Goal: Task Accomplishment & Management: Use online tool/utility

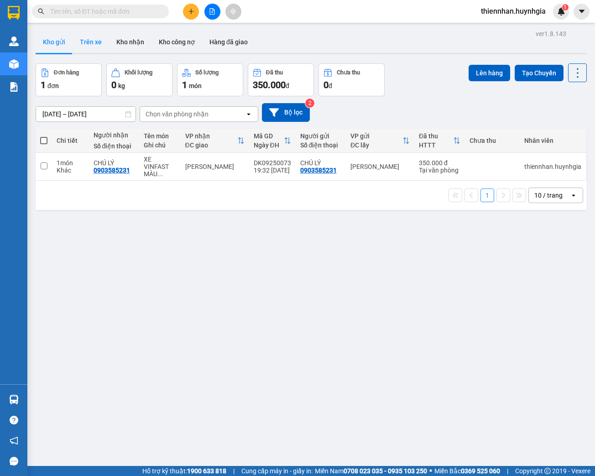
click at [97, 42] on button "Trên xe" at bounding box center [91, 42] width 37 height 22
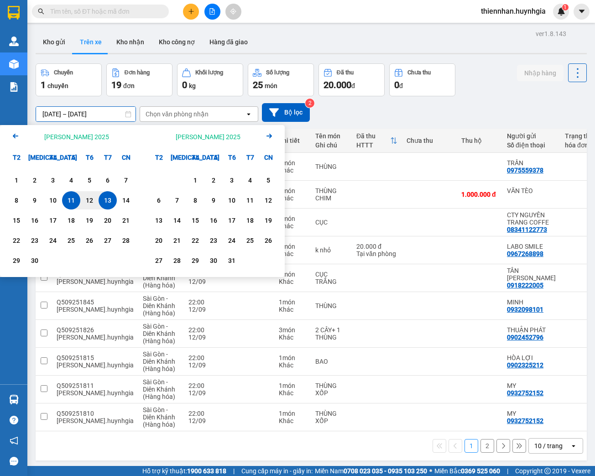
click at [73, 112] on input "11/09/2025 – 13/09/2025" at bounding box center [86, 114] width 100 height 15
click at [89, 199] on div "12" at bounding box center [89, 200] width 13 height 11
click at [104, 203] on div "13" at bounding box center [107, 200] width 13 height 11
type input "12/09/2025 – 13/09/2025"
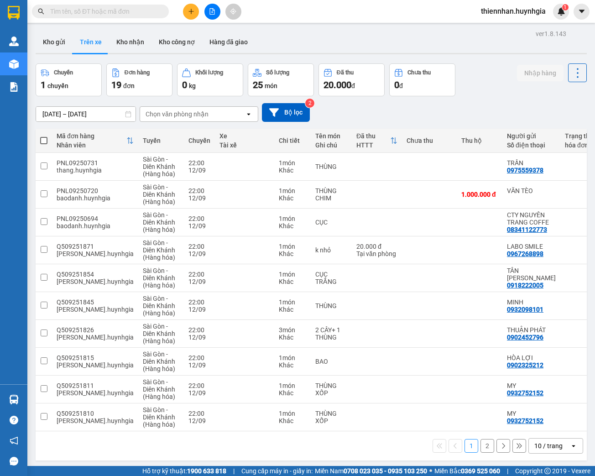
click at [179, 114] on div "Chọn văn phòng nhận" at bounding box center [177, 114] width 63 height 9
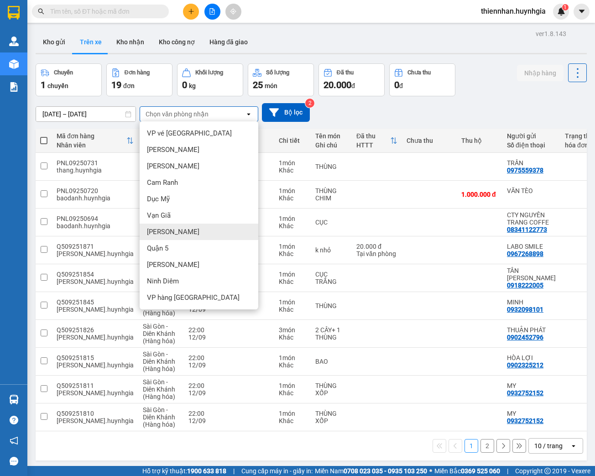
click at [168, 232] on span "Diên Khánh" at bounding box center [173, 231] width 52 height 9
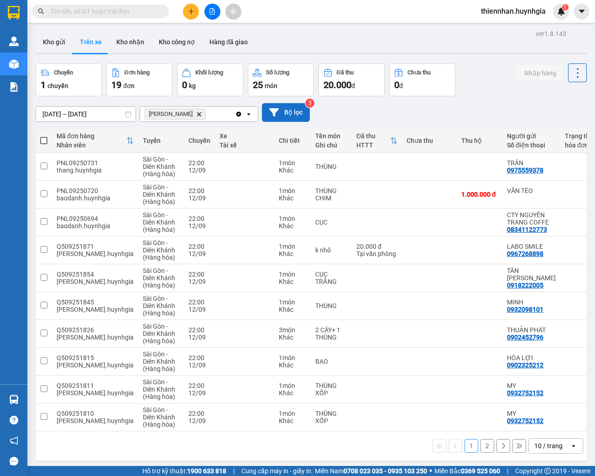
click at [285, 110] on button "Bộ lọc" at bounding box center [286, 112] width 48 height 19
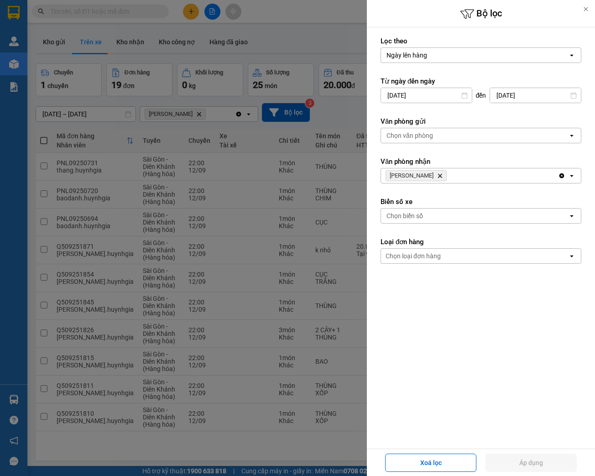
click at [418, 137] on div "Chọn văn phòng" at bounding box center [410, 135] width 47 height 9
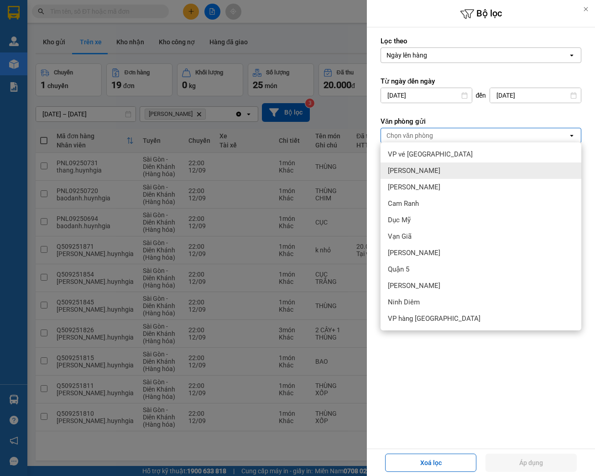
click at [419, 172] on span "Phạm Ngũ Lão" at bounding box center [414, 170] width 52 height 9
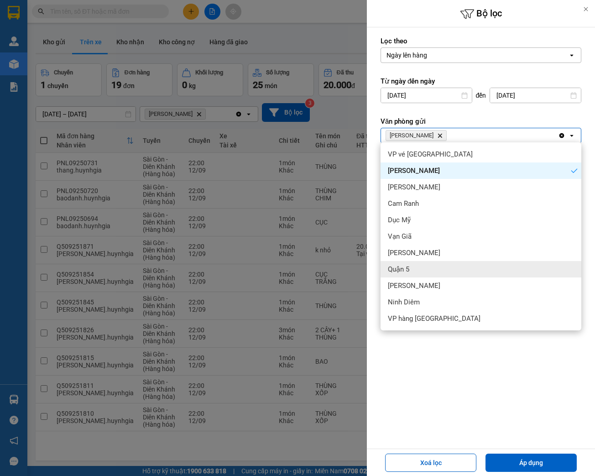
click at [413, 270] on div "Quận 5" at bounding box center [481, 269] width 201 height 16
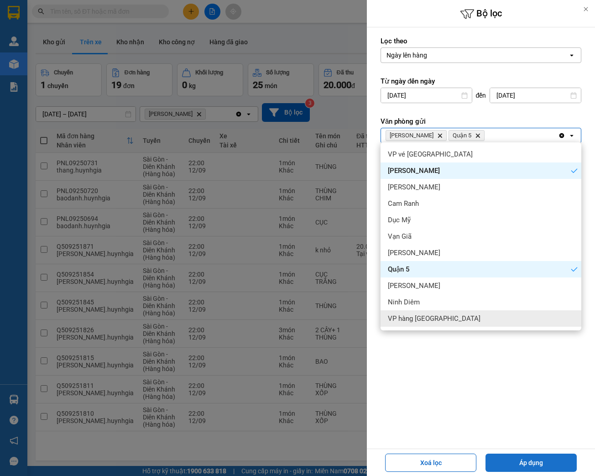
click at [546, 466] on button "Áp dụng" at bounding box center [531, 463] width 91 height 18
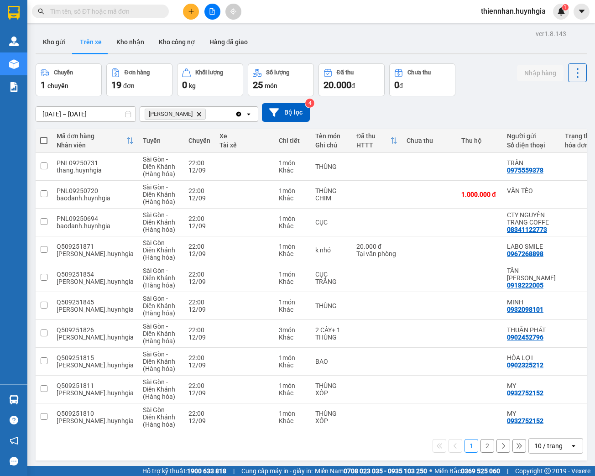
click at [558, 445] on div "10 / trang" at bounding box center [549, 446] width 41 height 15
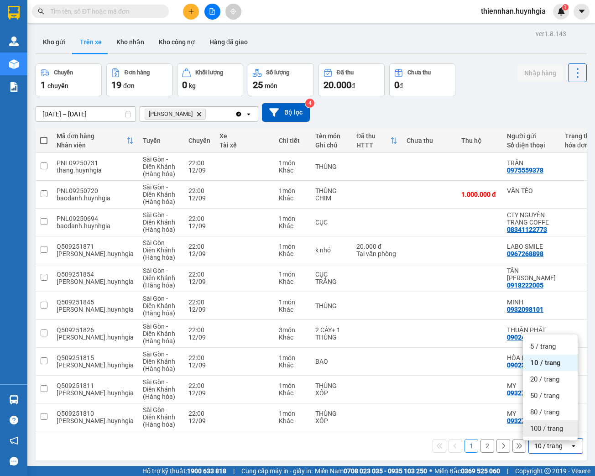
click at [553, 432] on span "100 / trang" at bounding box center [546, 428] width 33 height 9
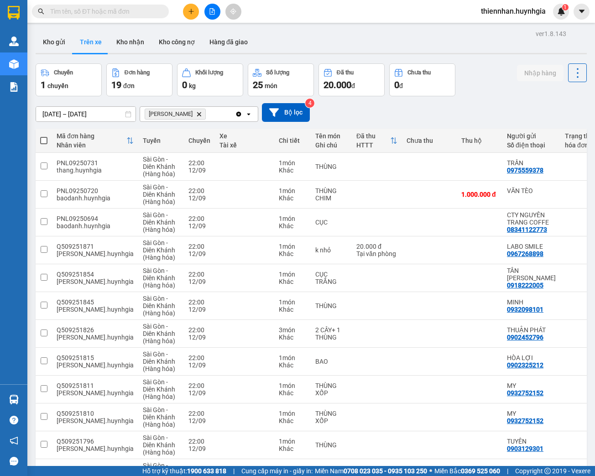
click at [42, 144] on span at bounding box center [43, 140] width 7 height 7
click at [44, 136] on input "checkbox" at bounding box center [44, 136] width 0 height 0
checkbox input "true"
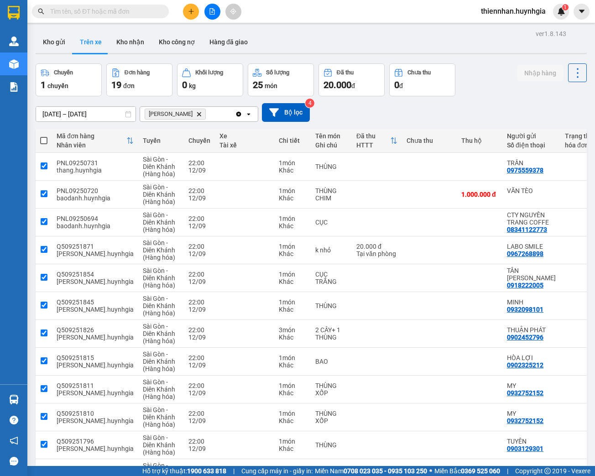
checkbox input "true"
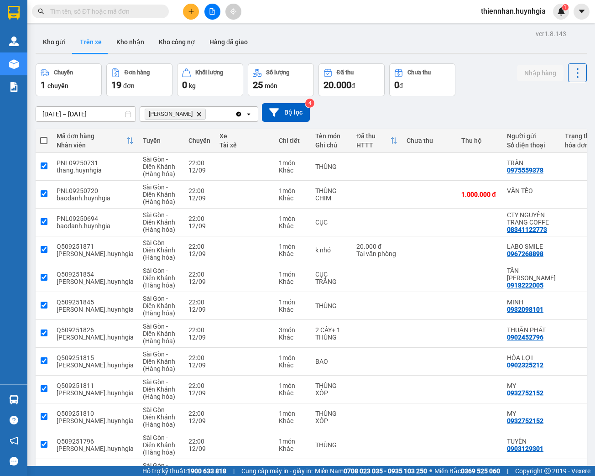
checkbox input "true"
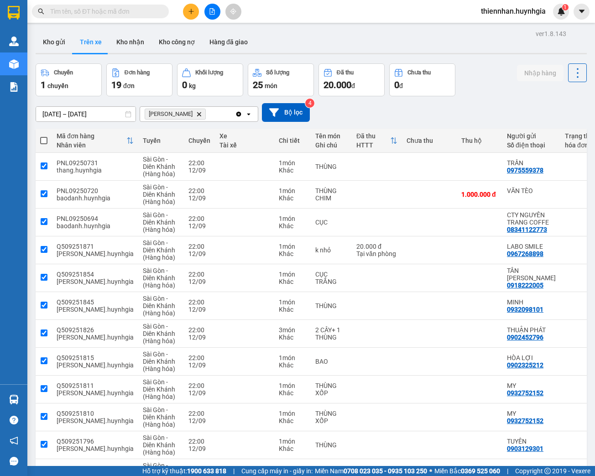
checkbox input "true"
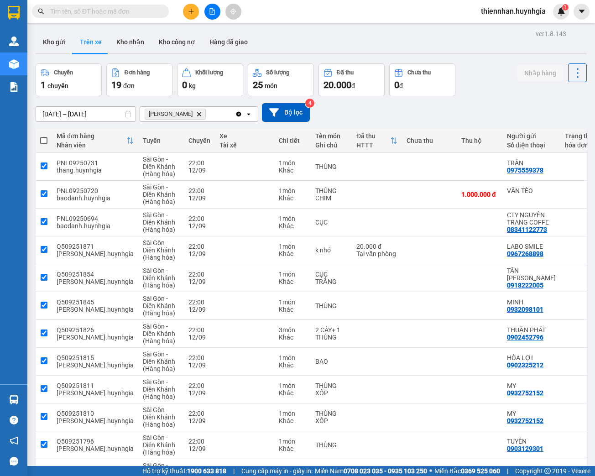
checkbox input "true"
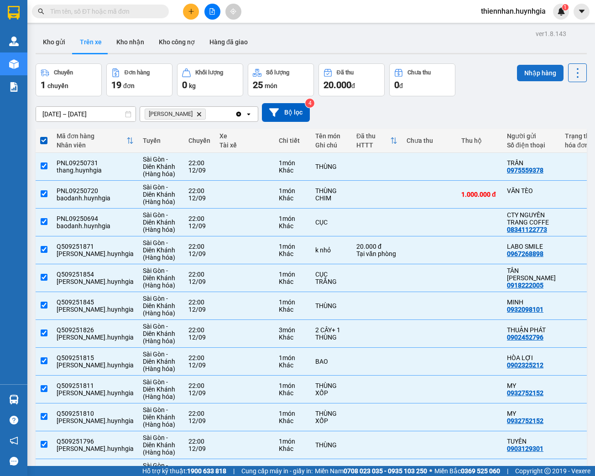
click at [547, 74] on button "Nhập hàng" at bounding box center [540, 73] width 47 height 16
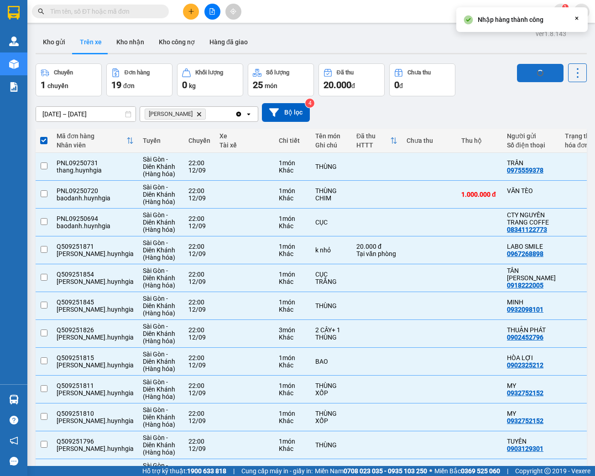
checkbox input "false"
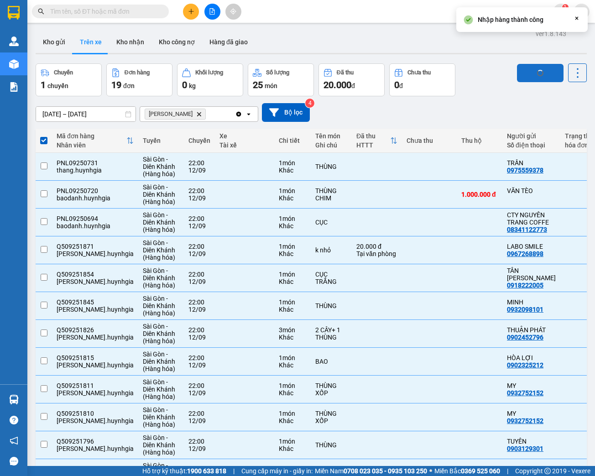
checkbox input "false"
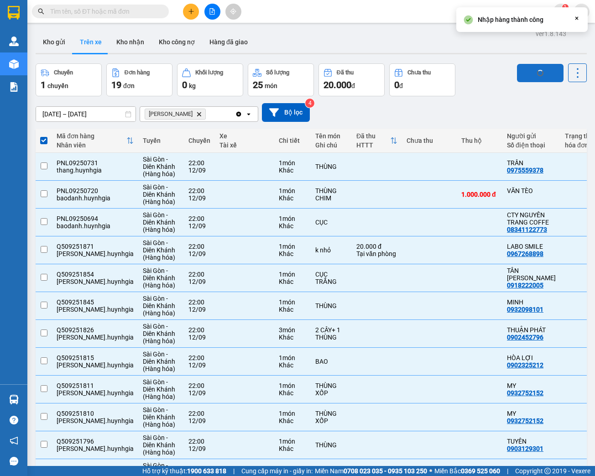
checkbox input "false"
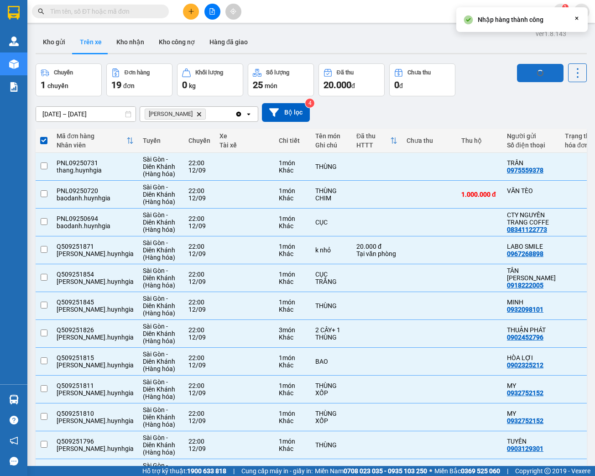
checkbox input "false"
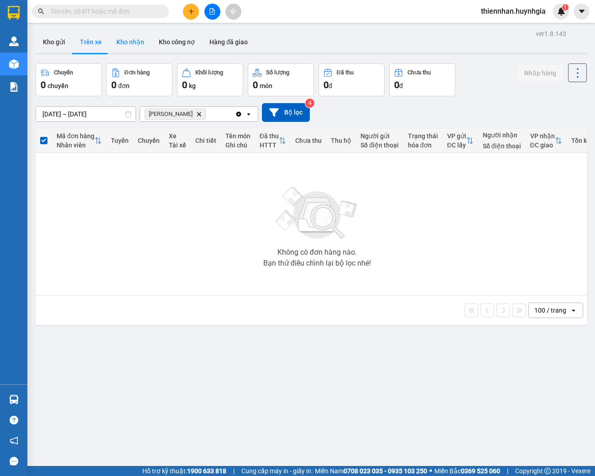
click at [130, 44] on button "Kho nhận" at bounding box center [130, 42] width 42 height 22
type input "11/09/2025 – 13/09/2025"
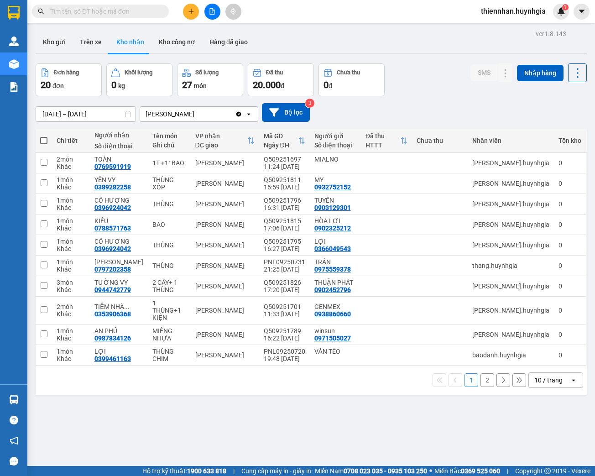
click at [44, 139] on span at bounding box center [43, 140] width 7 height 7
click at [44, 136] on input "checkbox" at bounding box center [44, 136] width 0 height 0
checkbox input "true"
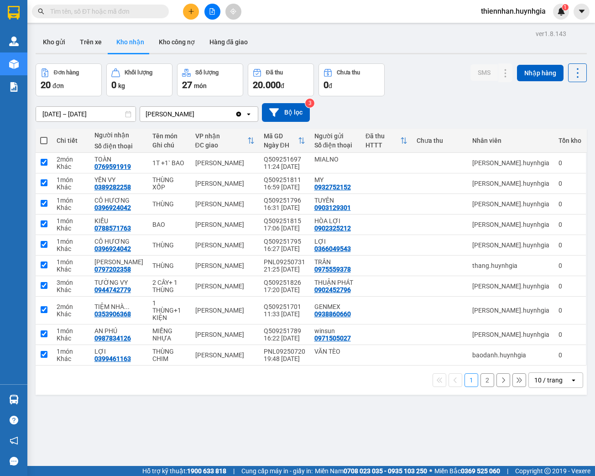
checkbox input "true"
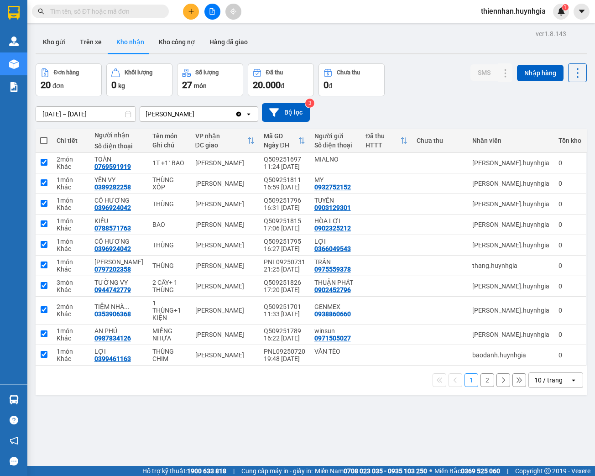
checkbox input "true"
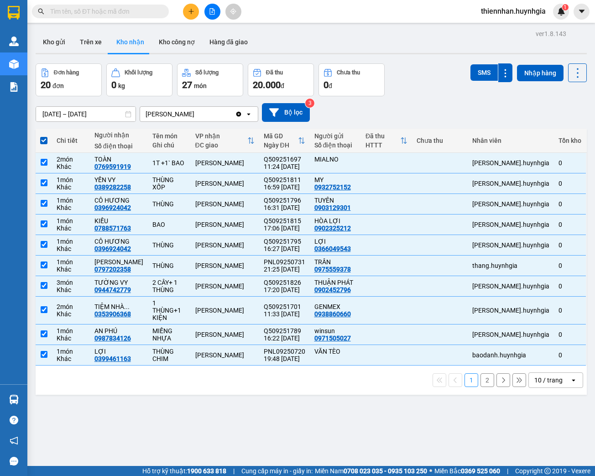
click at [544, 376] on div "10 / trang" at bounding box center [548, 380] width 28 height 9
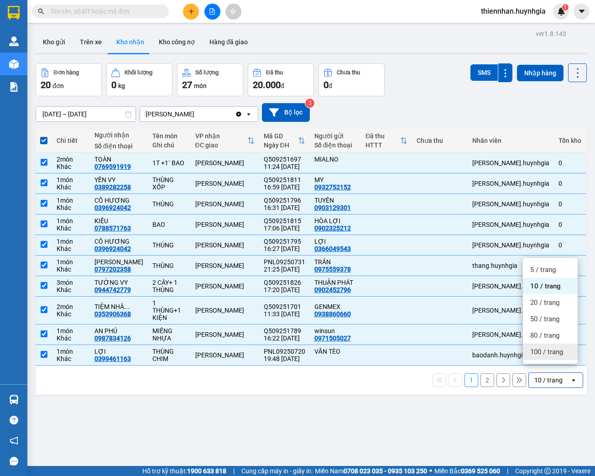
click at [552, 356] on span "100 / trang" at bounding box center [546, 351] width 33 height 9
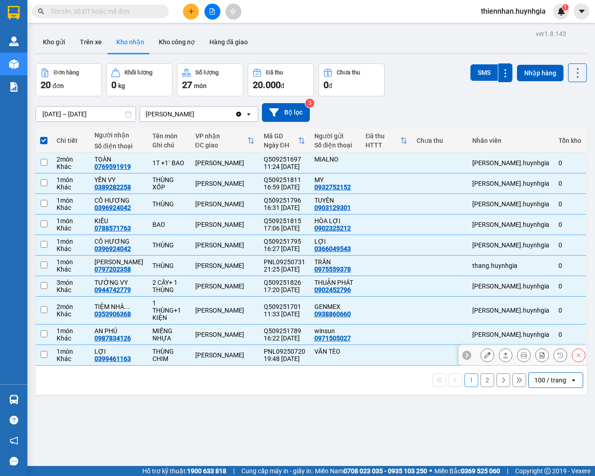
checkbox input "false"
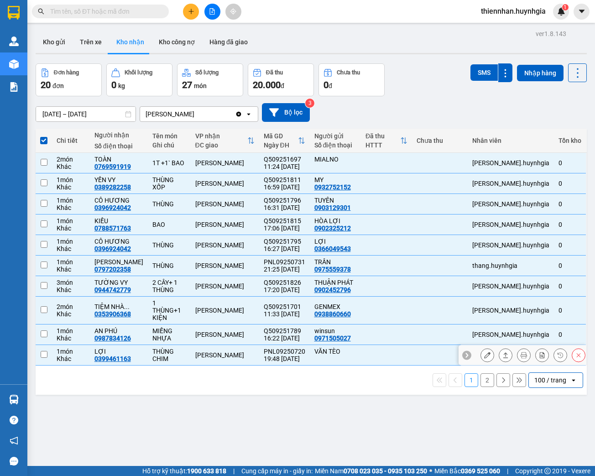
checkbox input "false"
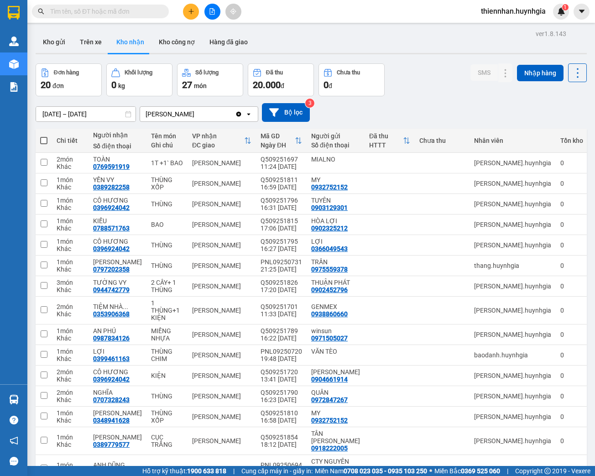
click at [44, 142] on span at bounding box center [43, 140] width 7 height 7
click at [44, 136] on input "checkbox" at bounding box center [44, 136] width 0 height 0
checkbox input "true"
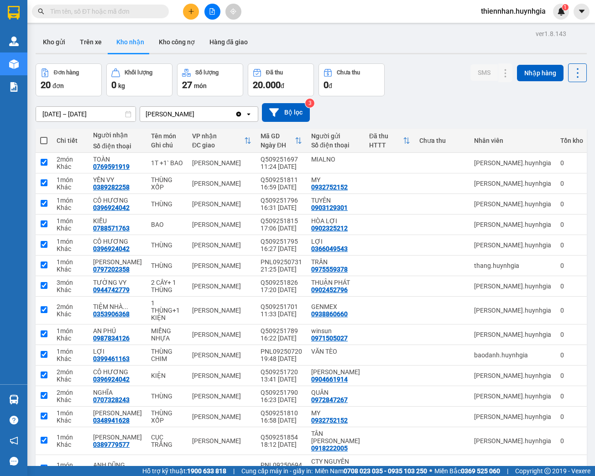
checkbox input "true"
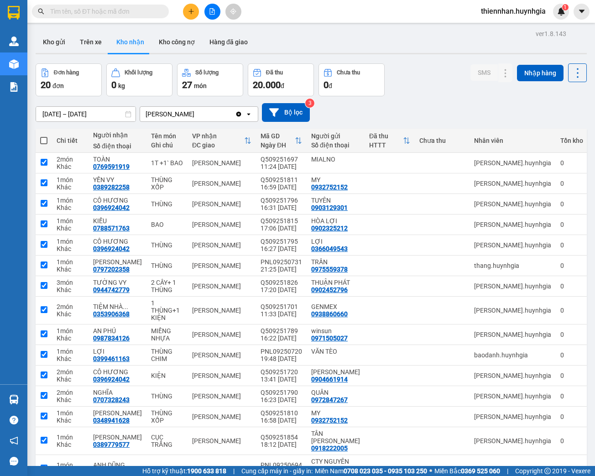
checkbox input "true"
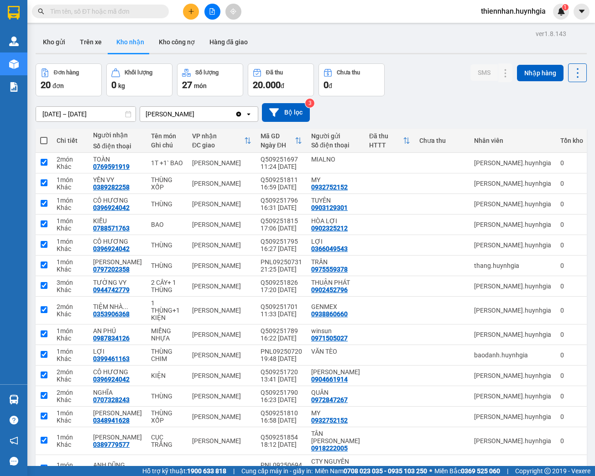
checkbox input "true"
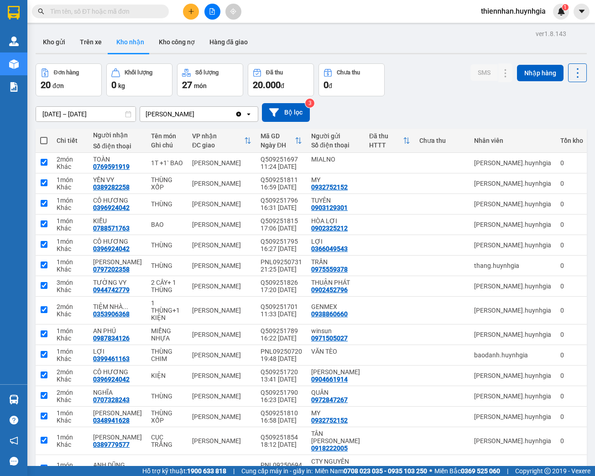
checkbox input "true"
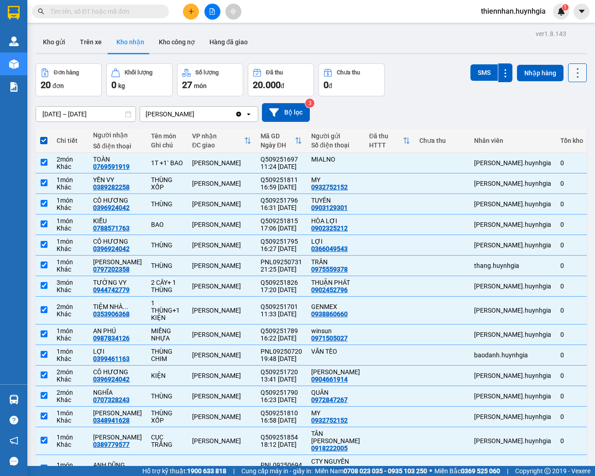
click at [571, 70] on icon at bounding box center [577, 73] width 13 height 13
click at [555, 95] on span "Xuất excel" at bounding box center [561, 97] width 29 height 9
